Goal: Information Seeking & Learning: Learn about a topic

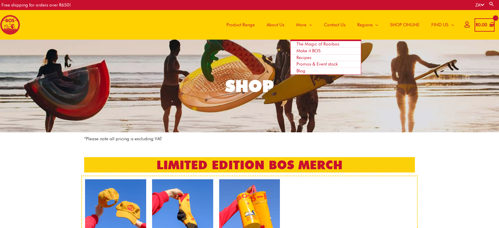
click at [302, 41] on link "The Magic of Rooibos" at bounding box center [326, 44] width 70 height 7
